Goal: Task Accomplishment & Management: Use online tool/utility

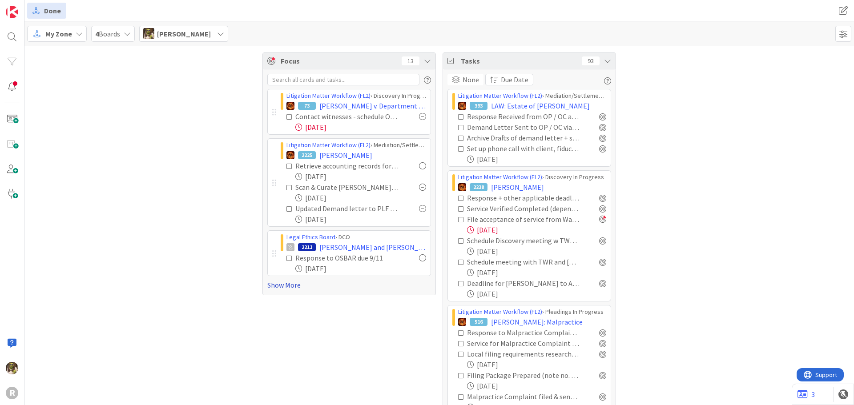
click at [290, 286] on link "Show More" at bounding box center [349, 285] width 164 height 11
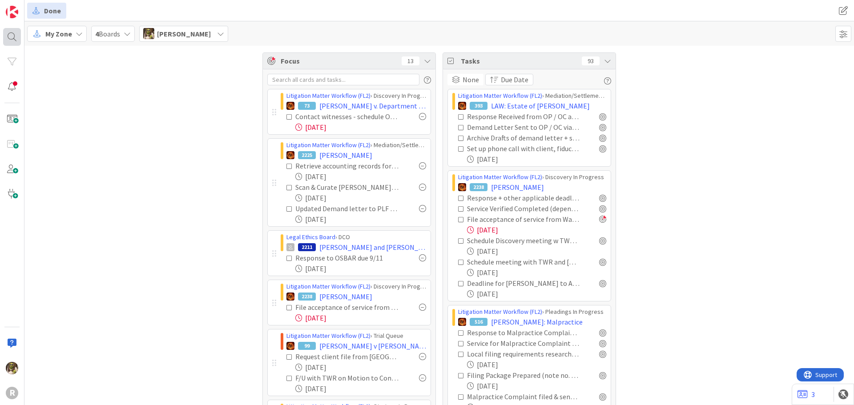
click at [20, 36] on body "R Done Done My Zone 4 Boards Devine Gines Focus 13 Litigation Matter Workflow (…" at bounding box center [427, 202] width 854 height 405
click at [8, 37] on div at bounding box center [12, 37] width 18 height 18
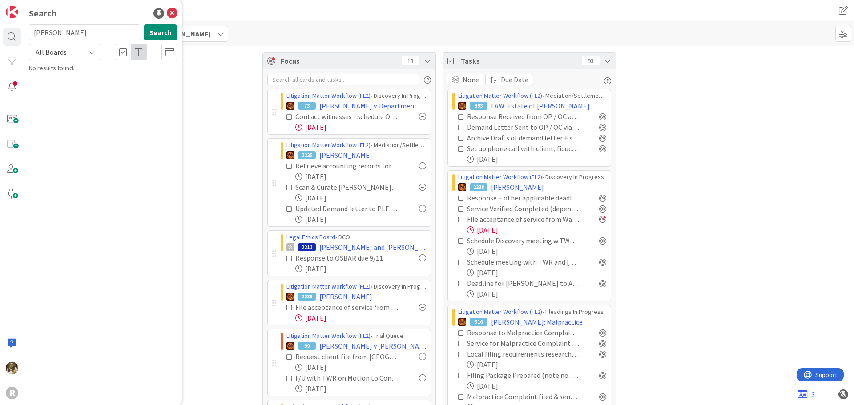
type input "janzen"
click at [90, 77] on span ", Caroline and Paul" at bounding box center [103, 82] width 125 height 17
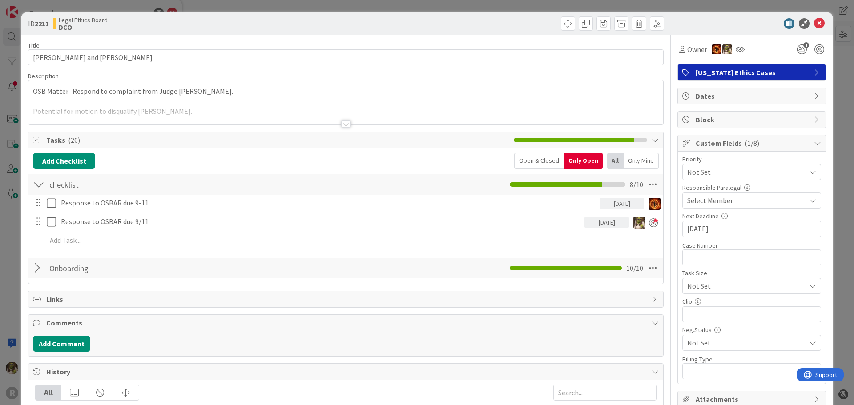
click at [821, 29] on div "ID 2211 Legal Ethics Board DCO" at bounding box center [426, 23] width 811 height 22
click at [817, 27] on icon at bounding box center [819, 23] width 11 height 11
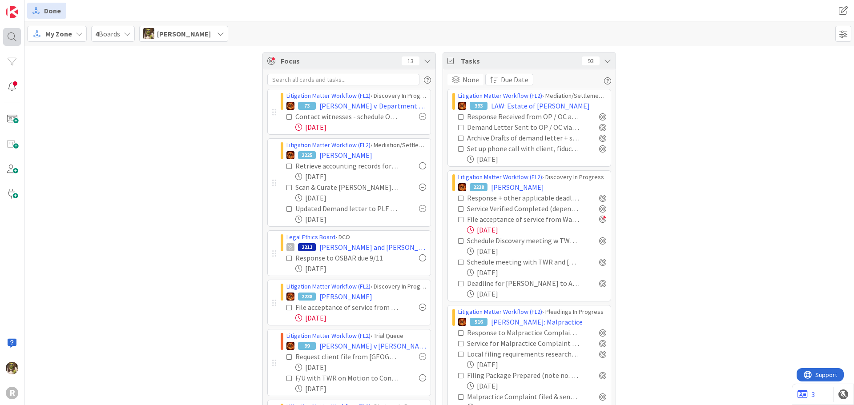
click at [18, 43] on div at bounding box center [12, 37] width 18 height 18
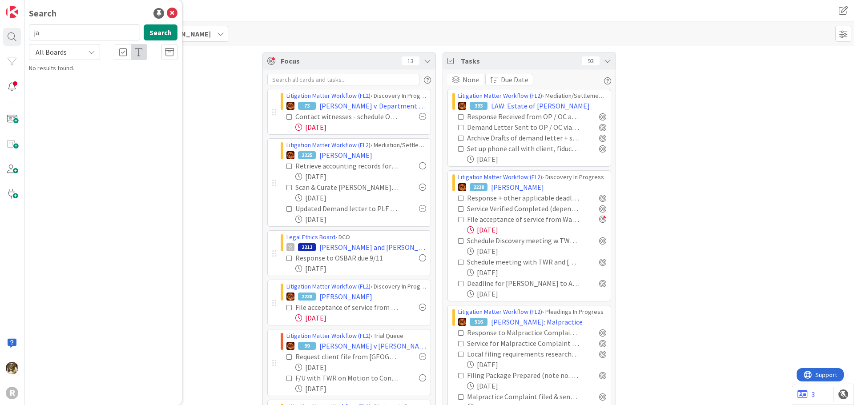
type input "j"
type input "laughery"
click at [81, 69] on b "Litigation Matter Workflow (FL2) ›" at bounding box center [84, 69] width 86 height 7
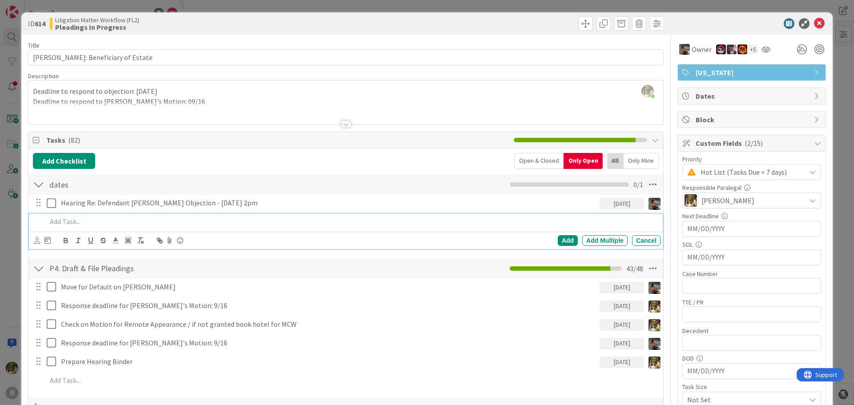
click at [140, 218] on p at bounding box center [352, 222] width 610 height 10
click at [37, 241] on icon at bounding box center [37, 240] width 6 height 7
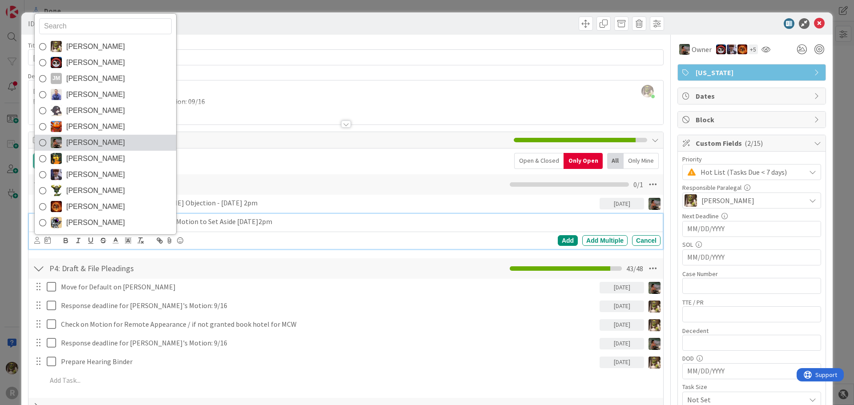
click at [41, 140] on icon at bounding box center [42, 142] width 7 height 13
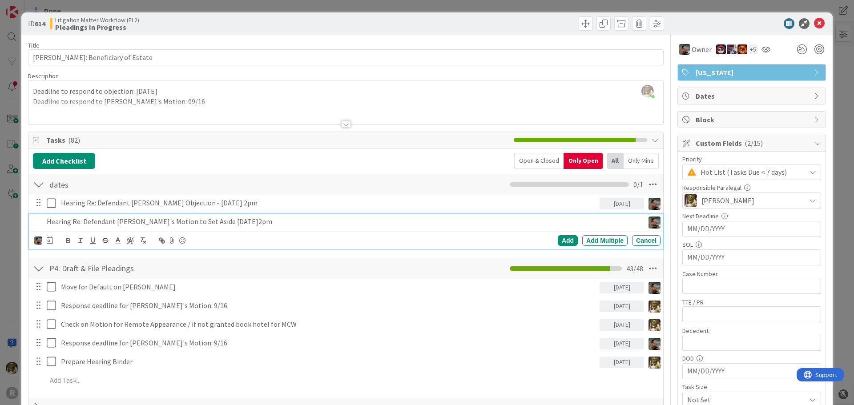
click at [52, 242] on div "Devine Gines Jasmin Sanchez JM Jeff Myers John Grant Kelly Nguyen Kiara Adams M…" at bounding box center [347, 240] width 626 height 12
click at [50, 241] on icon at bounding box center [50, 240] width 6 height 7
click at [84, 367] on td "29" at bounding box center [82, 365] width 17 height 17
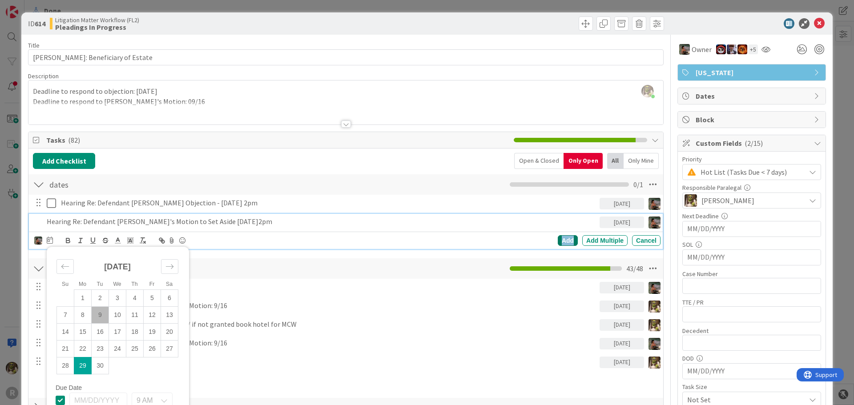
click at [559, 236] on div "Add" at bounding box center [568, 240] width 20 height 11
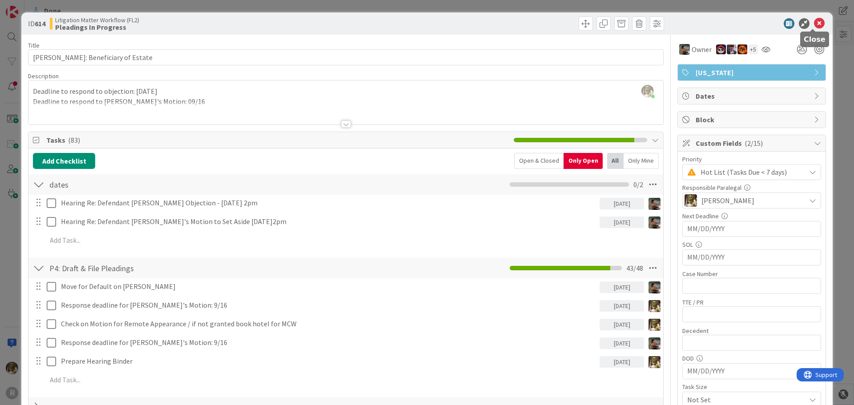
click at [814, 20] on icon at bounding box center [819, 23] width 11 height 11
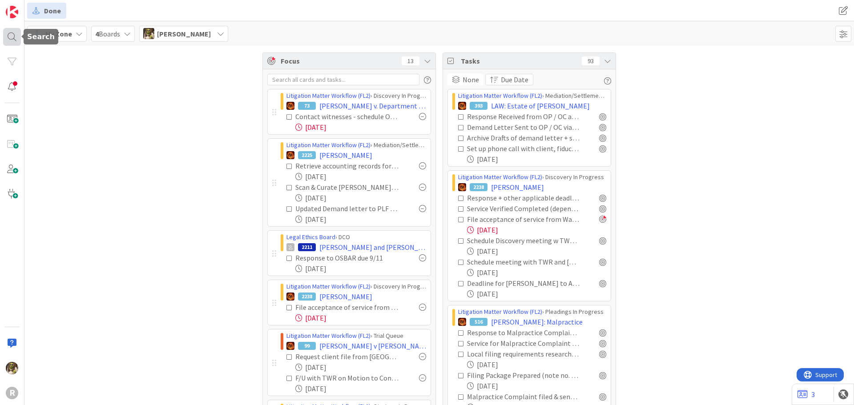
click at [8, 41] on div at bounding box center [12, 37] width 18 height 18
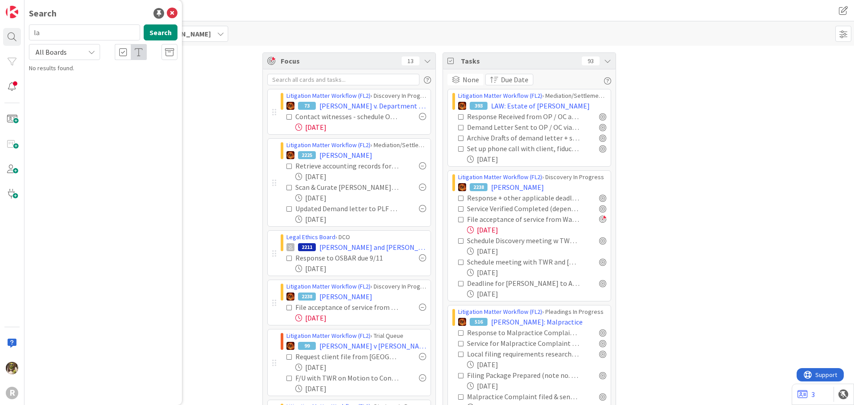
type input "l"
type input "breazeale"
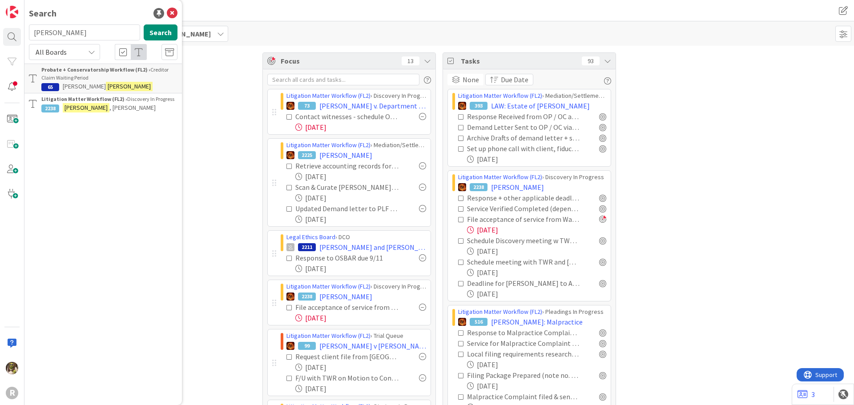
click at [113, 108] on p "BREAZEALE , Jerry" at bounding box center [109, 107] width 136 height 9
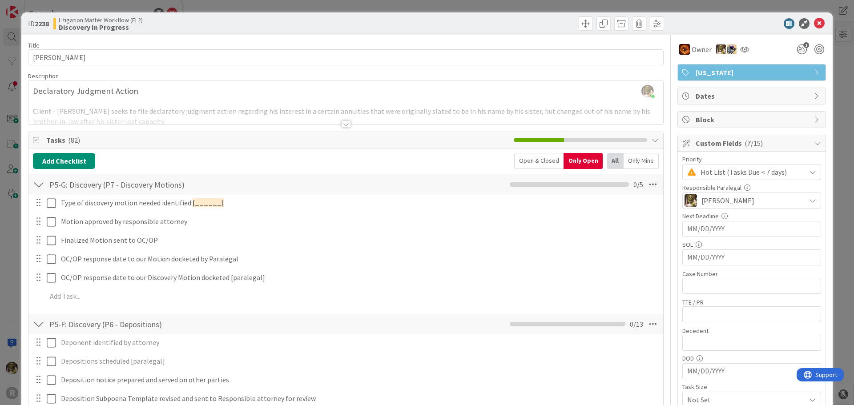
click at [543, 161] on div "Open & Closed" at bounding box center [538, 161] width 49 height 16
click at [817, 24] on icon at bounding box center [819, 23] width 11 height 11
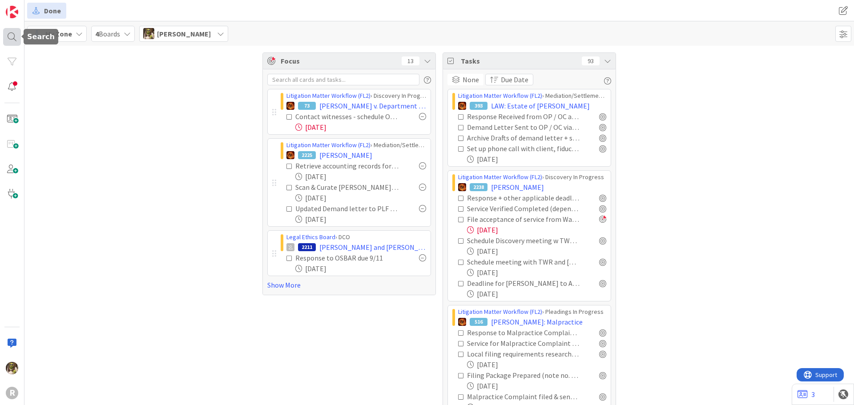
click at [15, 37] on div at bounding box center [12, 37] width 18 height 18
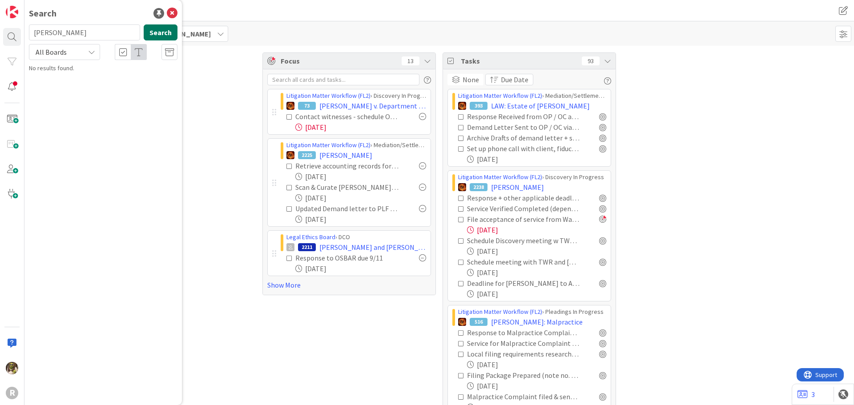
type input "ryan"
click at [153, 31] on button "Search" at bounding box center [161, 32] width 34 height 16
click at [109, 75] on span ", Nancy" at bounding box center [132, 78] width 46 height 8
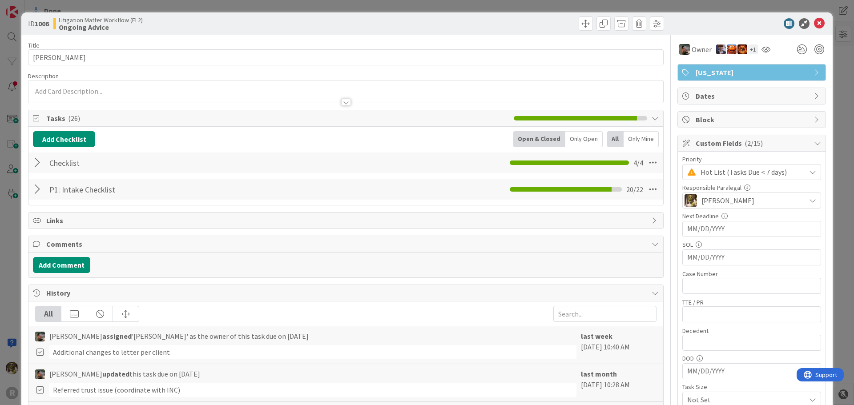
click at [37, 162] on div at bounding box center [39, 163] width 12 height 16
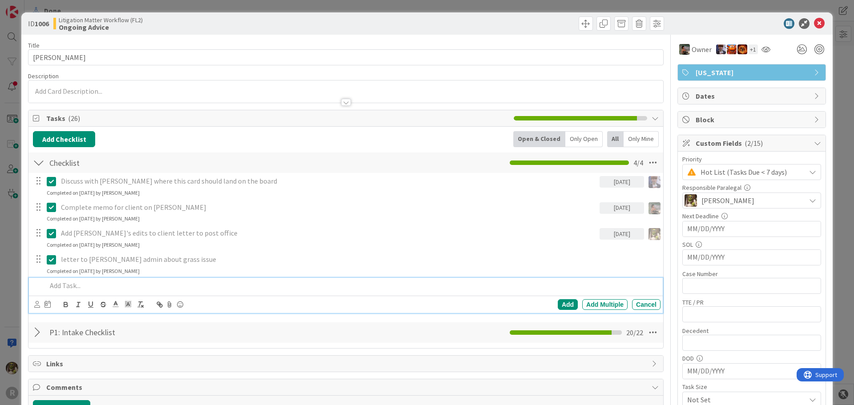
click at [71, 289] on p at bounding box center [352, 286] width 610 height 10
click at [39, 308] on icon at bounding box center [37, 304] width 6 height 7
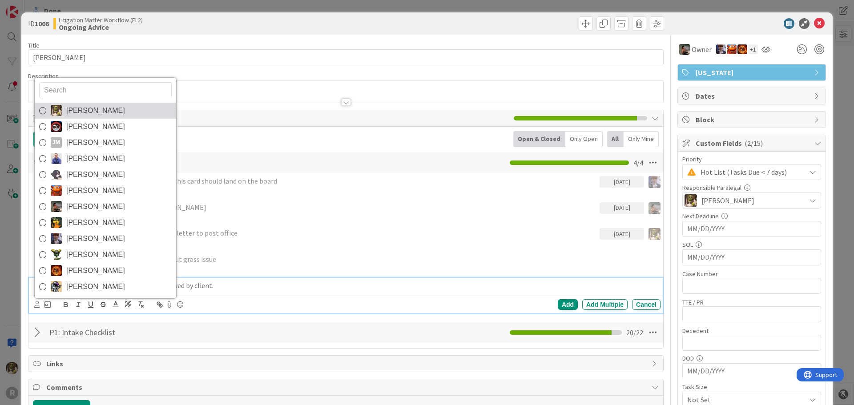
click at [79, 104] on span "[PERSON_NAME]" at bounding box center [95, 110] width 59 height 13
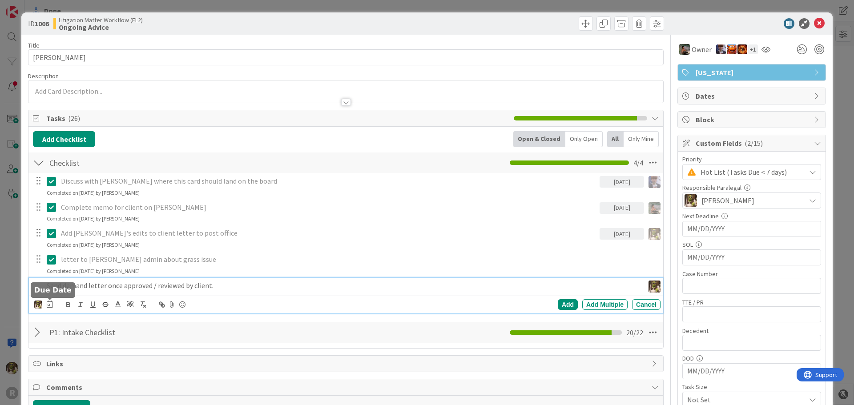
click at [52, 306] on icon at bounding box center [50, 304] width 6 height 7
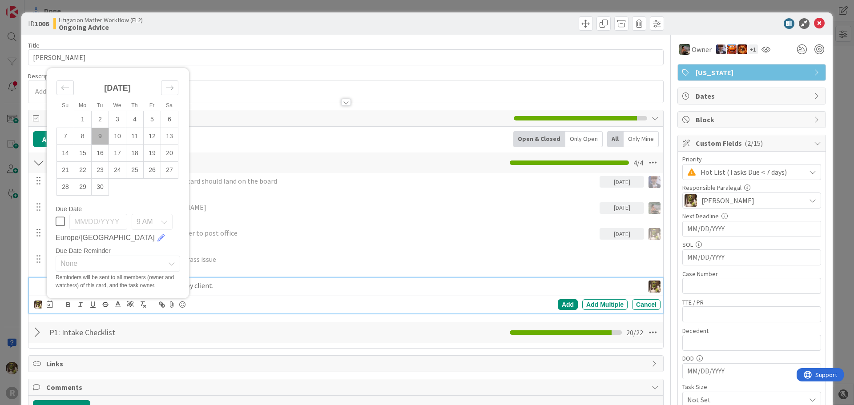
click at [98, 133] on td "9" at bounding box center [100, 136] width 17 height 17
click at [563, 304] on div "Add" at bounding box center [568, 304] width 20 height 11
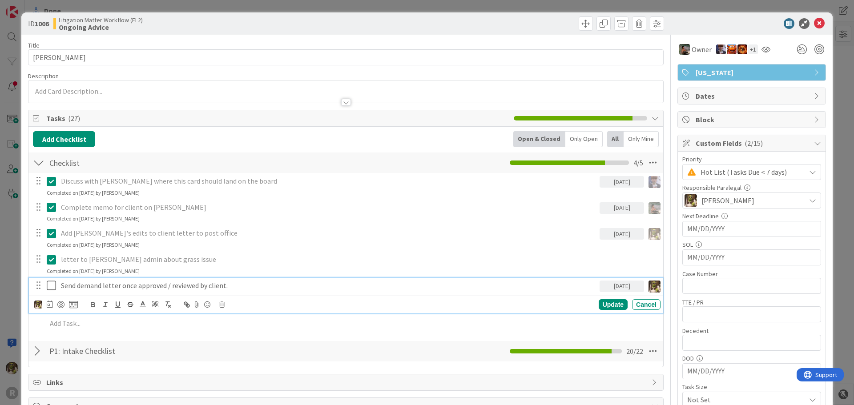
click at [61, 282] on p "Send demand letter once approved / reviewed by client." at bounding box center [328, 286] width 535 height 10
click at [63, 302] on div at bounding box center [60, 304] width 7 height 7
click at [814, 25] on icon at bounding box center [819, 23] width 11 height 11
